Goal: Navigation & Orientation: Find specific page/section

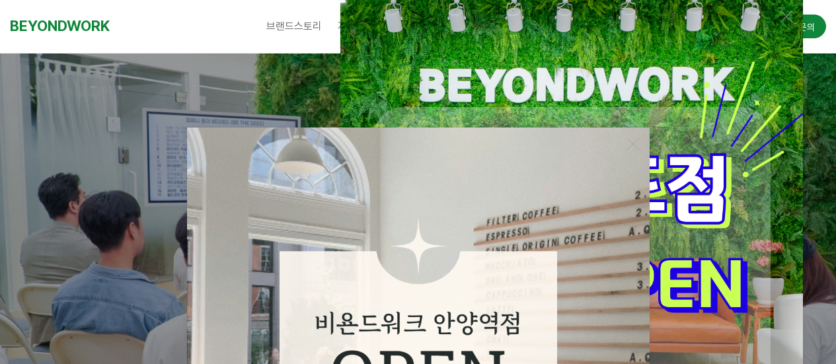
scroll to position [264, 0]
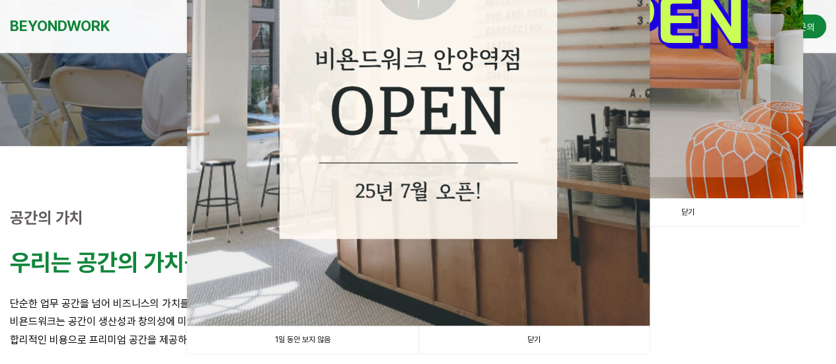
drag, startPoint x: 321, startPoint y: 336, endPoint x: 336, endPoint y: 329, distance: 16.8
click at [321, 336] on link "1일 동안 보지 않음" at bounding box center [302, 339] width 231 height 27
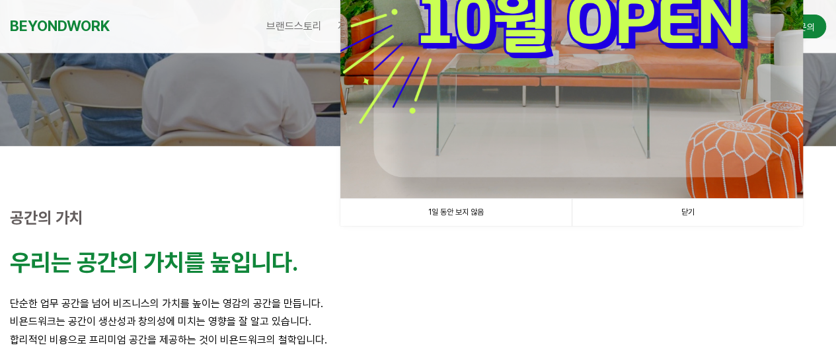
click at [521, 223] on link "1일 동안 보지 않음" at bounding box center [455, 212] width 231 height 27
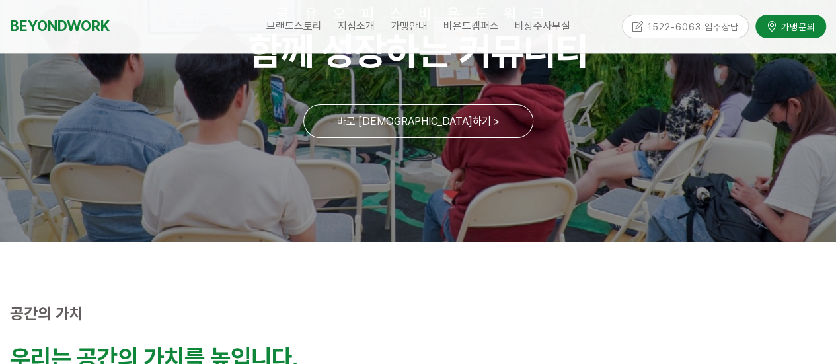
scroll to position [0, 0]
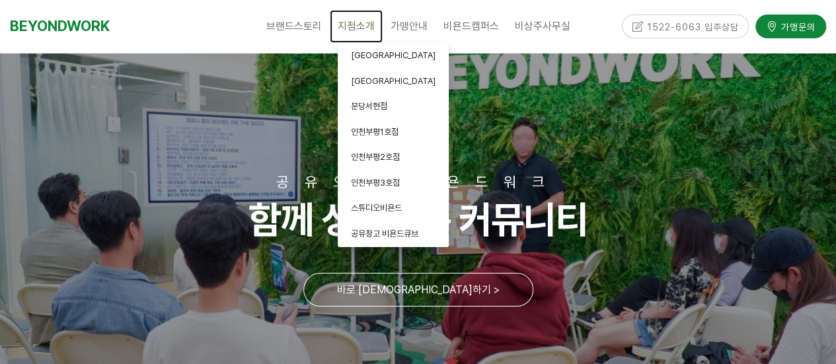
click at [347, 23] on span "지점소개" at bounding box center [356, 26] width 37 height 13
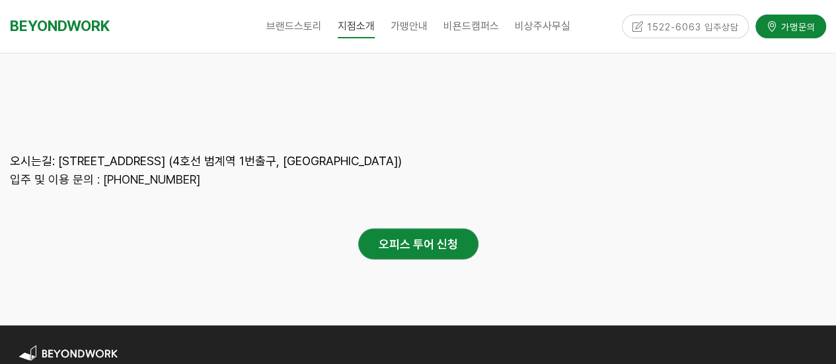
scroll to position [6941, 0]
